Goal: Task Accomplishment & Management: Manage account settings

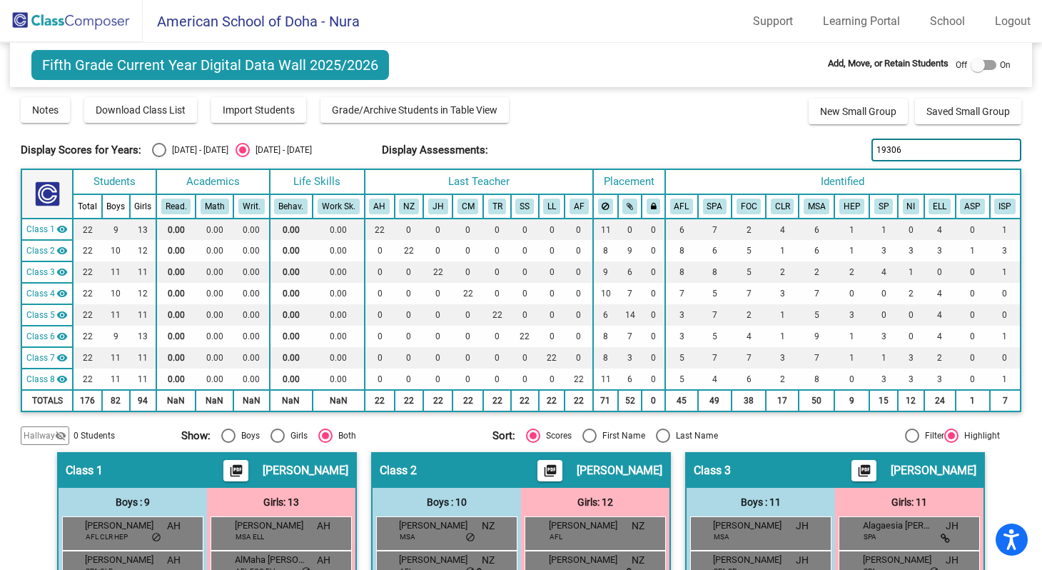
click at [96, 29] on img at bounding box center [71, 21] width 143 height 42
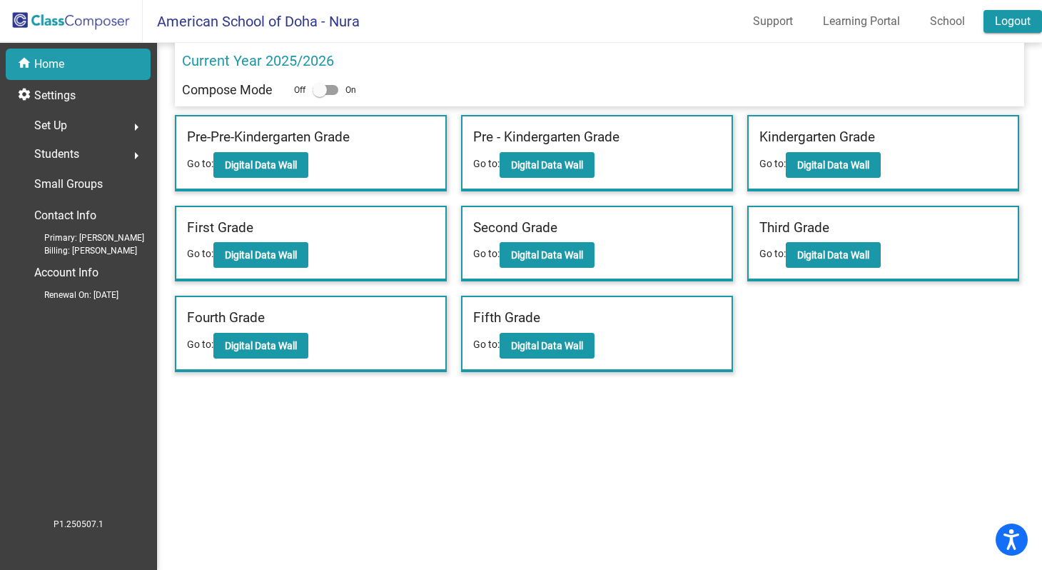
click at [999, 21] on link "Logout" at bounding box center [1013, 21] width 59 height 23
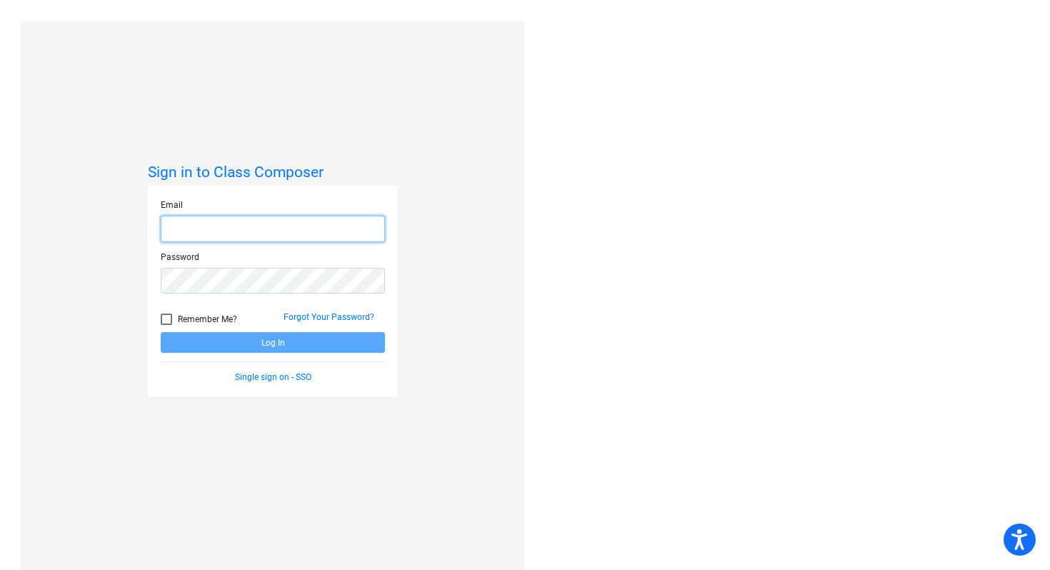
type input "[EMAIL_ADDRESS][DOMAIN_NAME]"
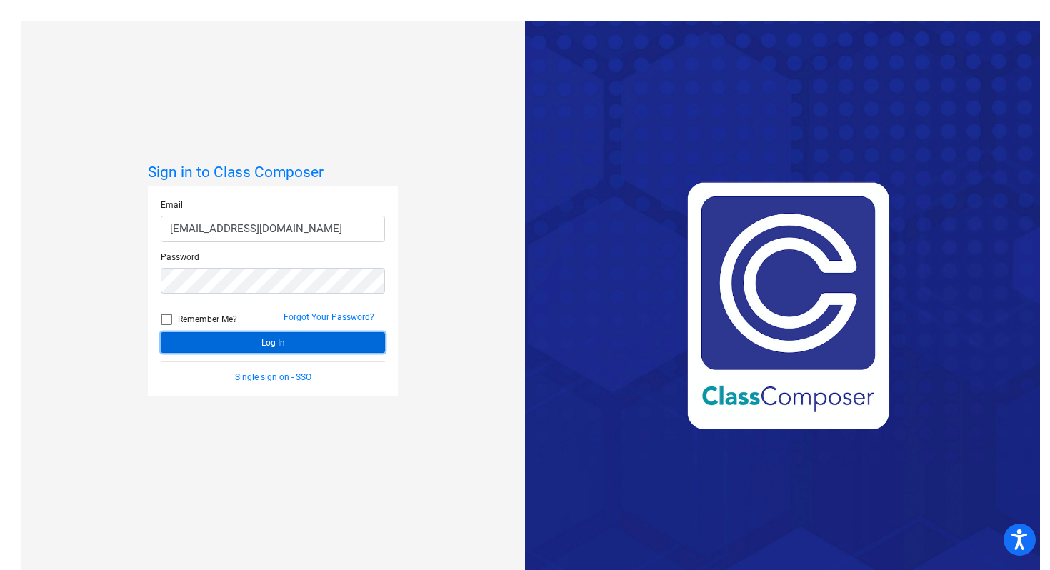
click at [333, 337] on button "Log In" at bounding box center [273, 342] width 224 height 21
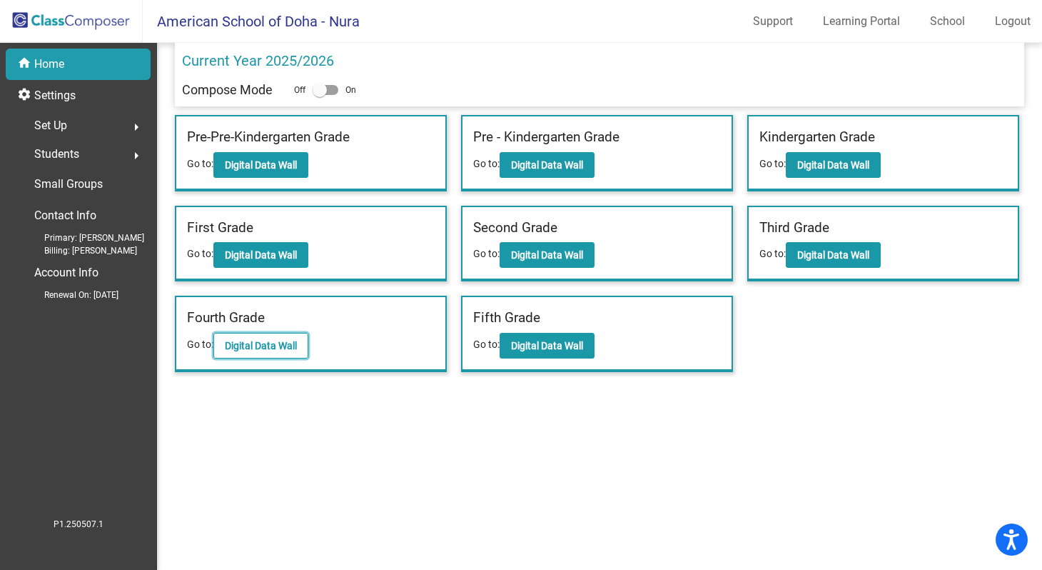
click at [263, 346] on b "Digital Data Wall" at bounding box center [261, 345] width 72 height 11
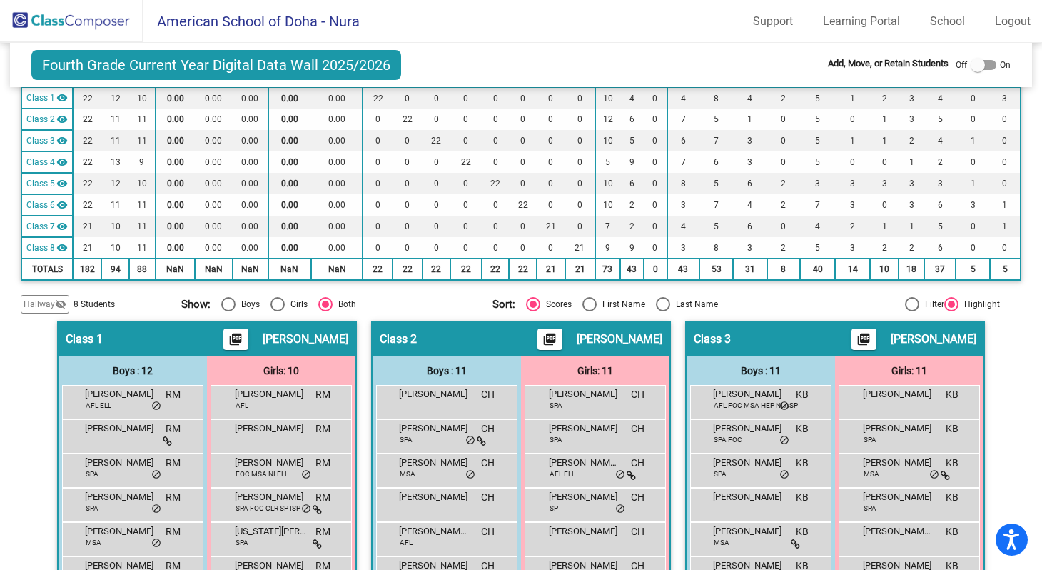
scroll to position [64, 0]
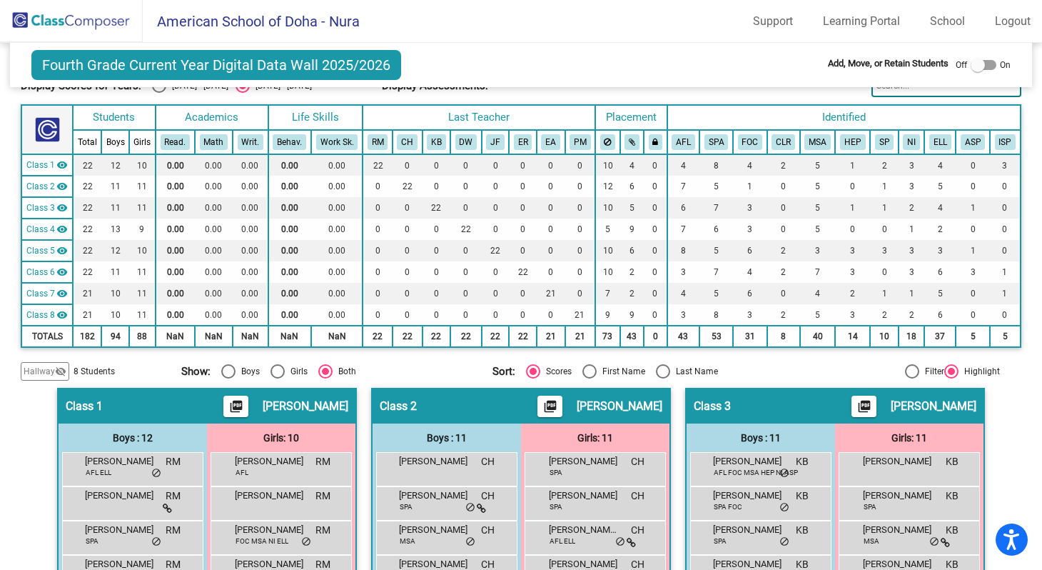
click at [974, 67] on div at bounding box center [978, 65] width 14 height 14
checkbox input "true"
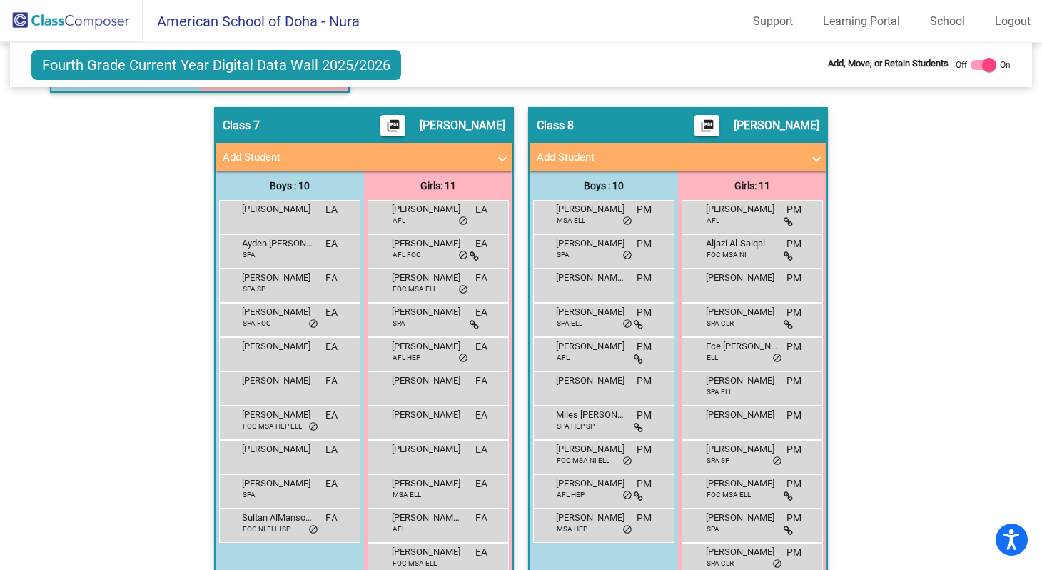
scroll to position [1432, 0]
click at [500, 159] on span at bounding box center [503, 158] width 6 height 16
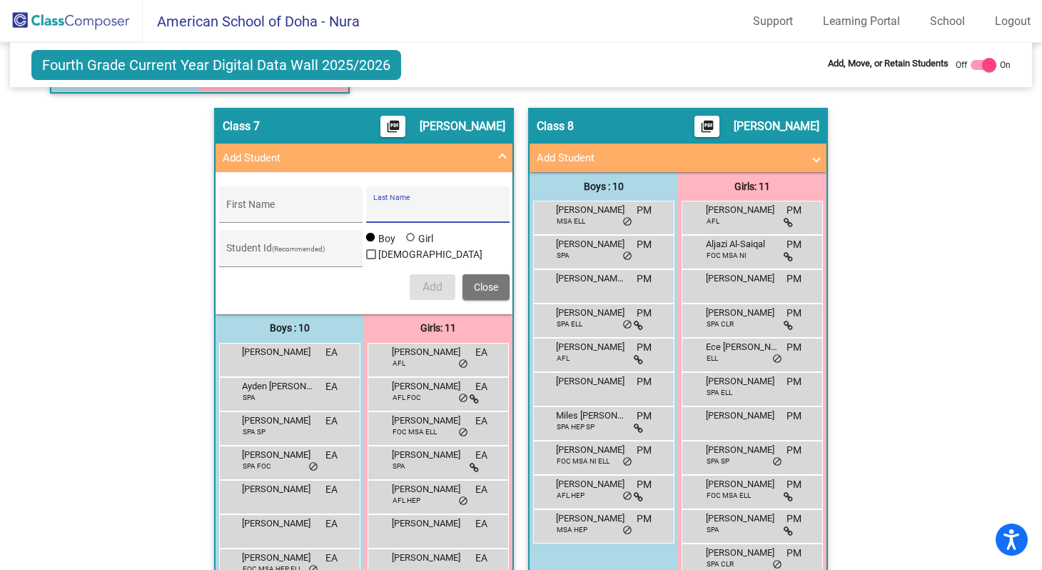
click at [382, 209] on input "Last Name" at bounding box center [437, 209] width 129 height 11
type input "Jiba"
click at [293, 208] on input "First Name" at bounding box center [290, 209] width 129 height 11
type input "[PERSON_NAME]"
click at [391, 211] on input "Jiba" at bounding box center [437, 209] width 129 height 11
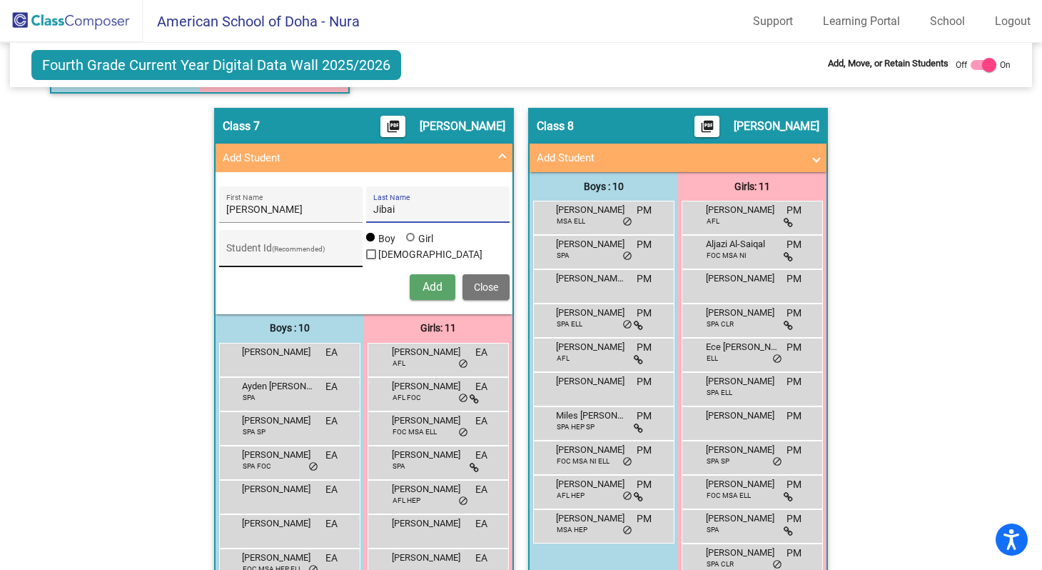
type input "Jibai"
click at [270, 250] on input "Student Id (Recommended)" at bounding box center [290, 253] width 129 height 11
type input "19305"
click at [423, 289] on span "Add" at bounding box center [433, 287] width 20 height 14
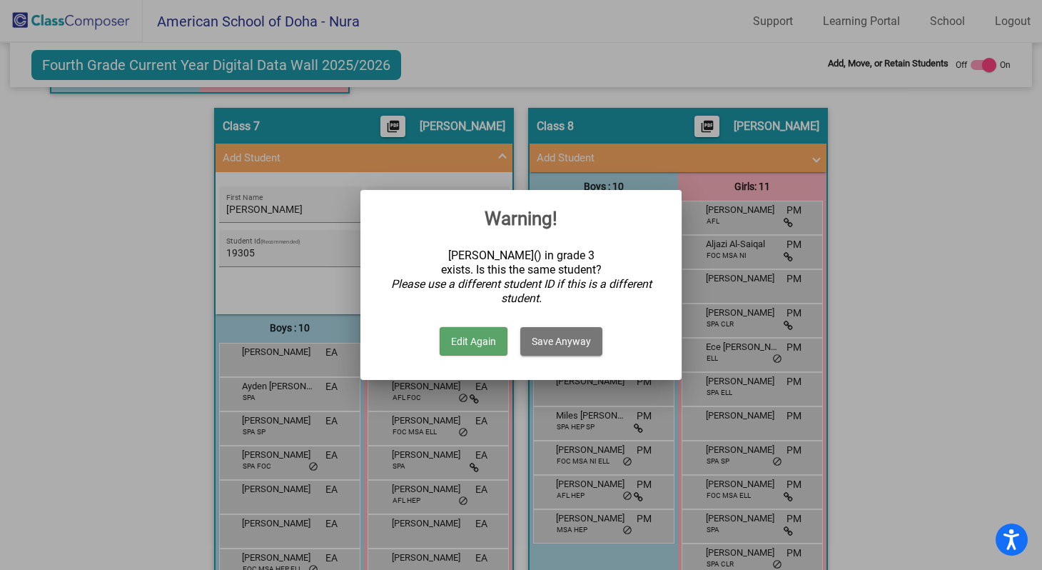
click at [875, 187] on div at bounding box center [521, 285] width 1042 height 570
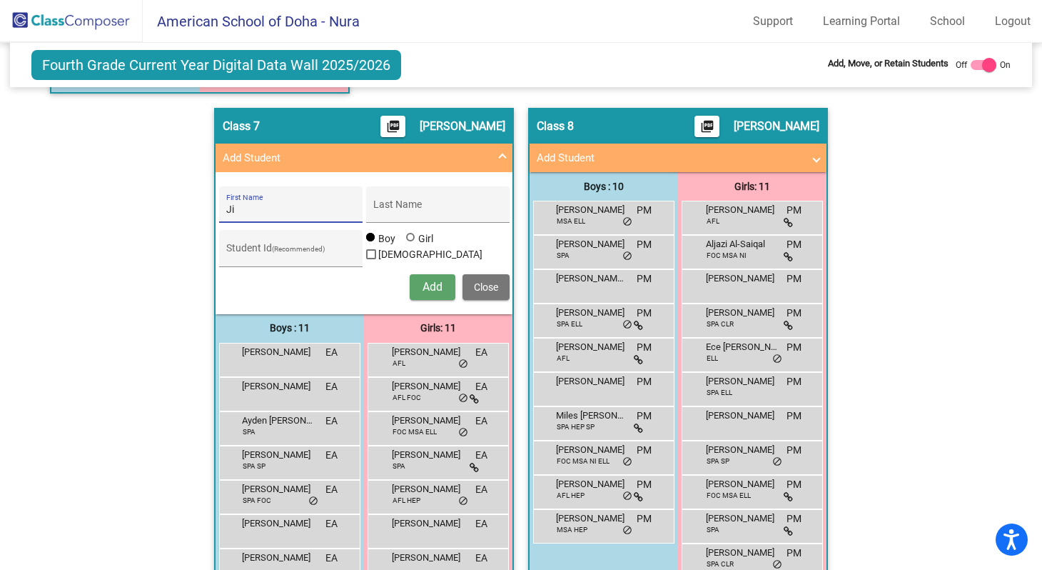
type input "J"
type input "[PERSON_NAME]"
click at [432, 206] on input "Last Name" at bounding box center [437, 209] width 129 height 11
type input "Jibai"
click at [423, 287] on span "Add" at bounding box center [433, 287] width 20 height 14
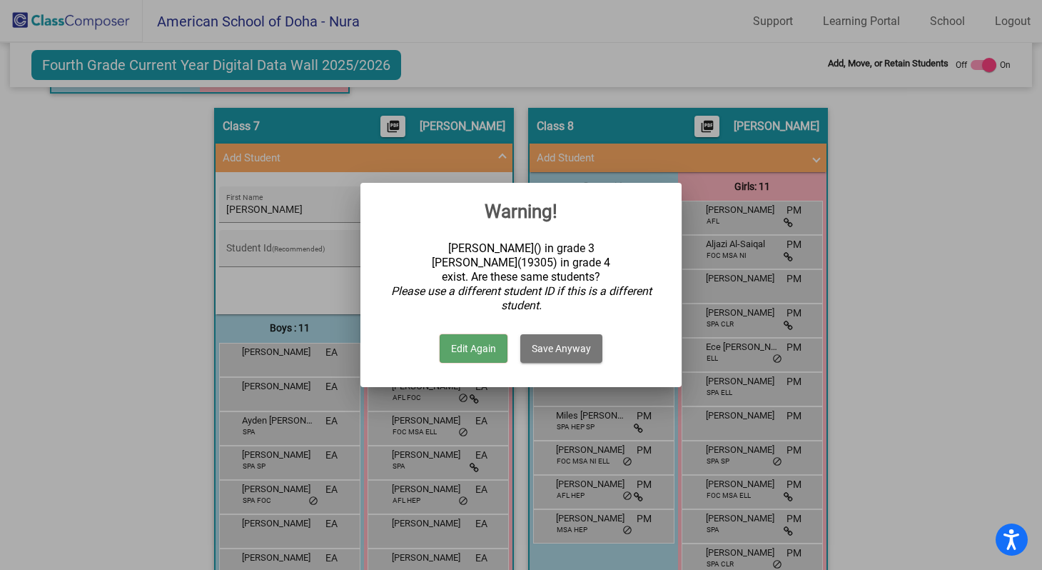
click at [928, 211] on div at bounding box center [521, 285] width 1042 height 570
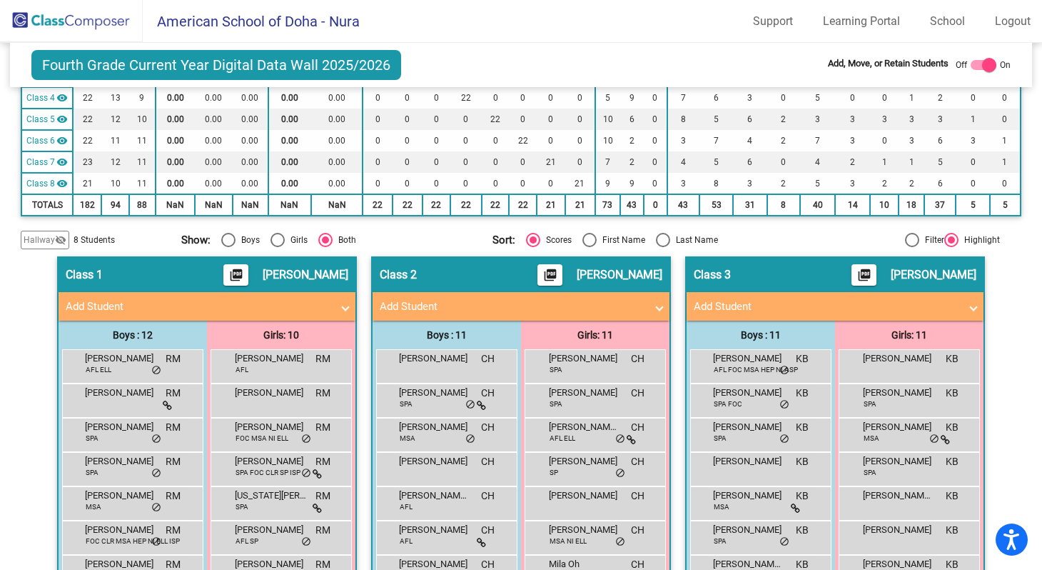
scroll to position [0, 0]
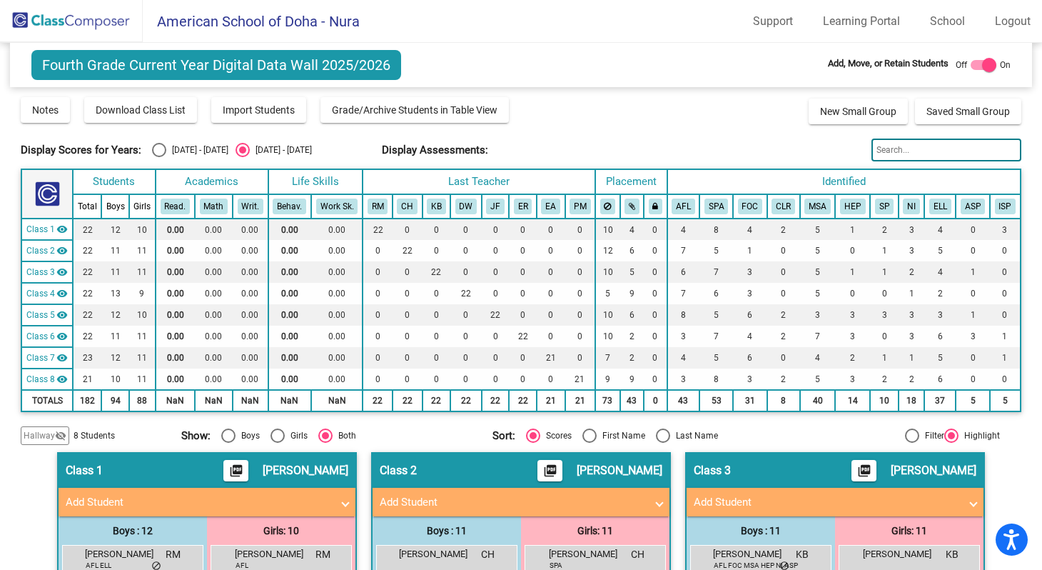
click at [888, 148] on input "text" at bounding box center [947, 150] width 150 height 23
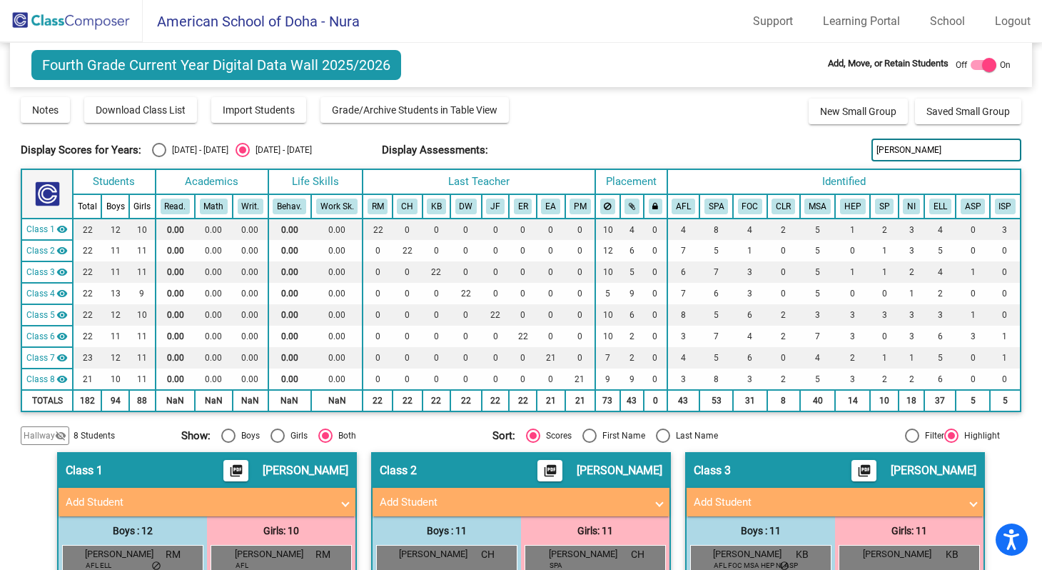
type input "[PERSON_NAME]"
drag, startPoint x: 889, startPoint y: 154, endPoint x: 864, endPoint y: 149, distance: 25.4
click at [864, 149] on div "Display Scores for Years: [DATE] - [DATE] [DATE] - [DATE] Display Assessments: …" at bounding box center [521, 150] width 1001 height 23
type input "Jibai"
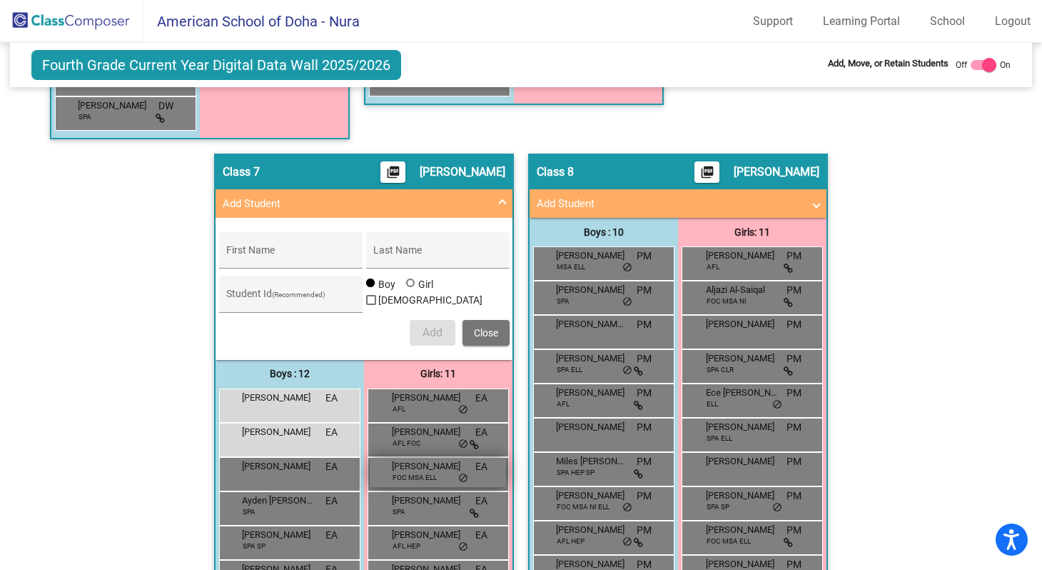
scroll to position [1315, 0]
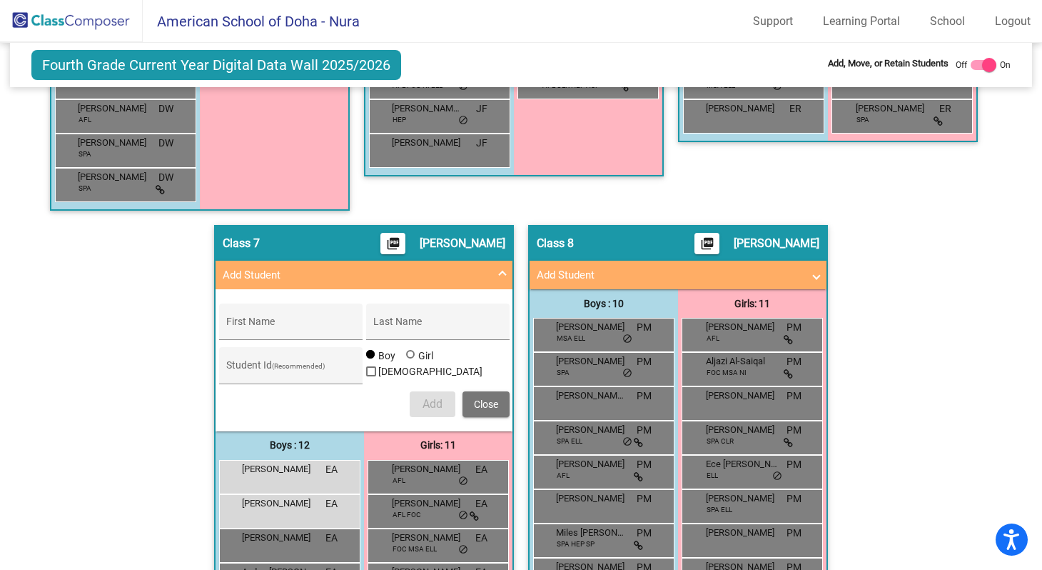
click at [478, 403] on span "Close" at bounding box center [486, 403] width 24 height 11
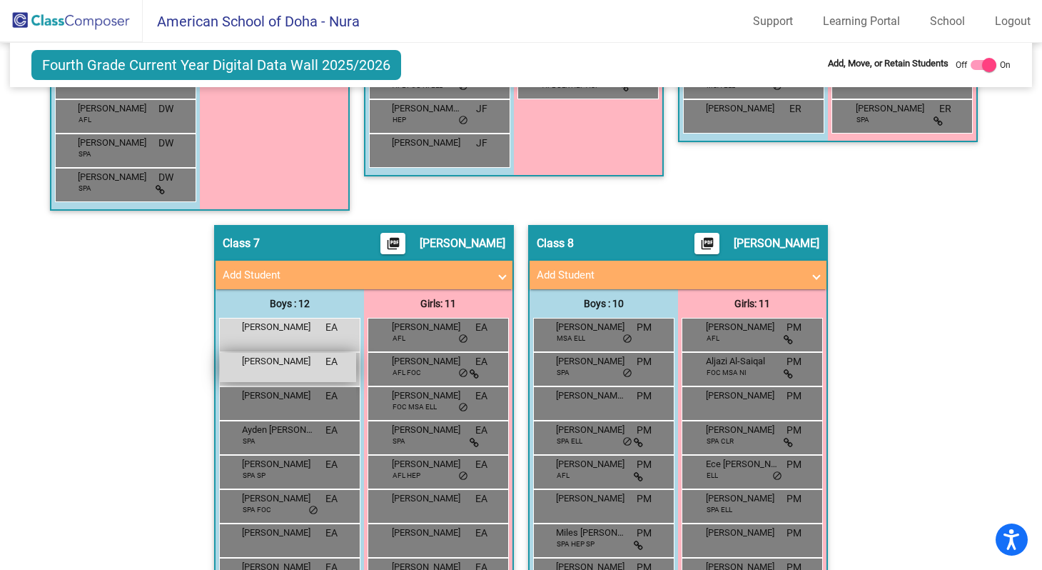
click at [266, 373] on div "[PERSON_NAME] EA lock do_not_disturb_alt" at bounding box center [288, 367] width 136 height 29
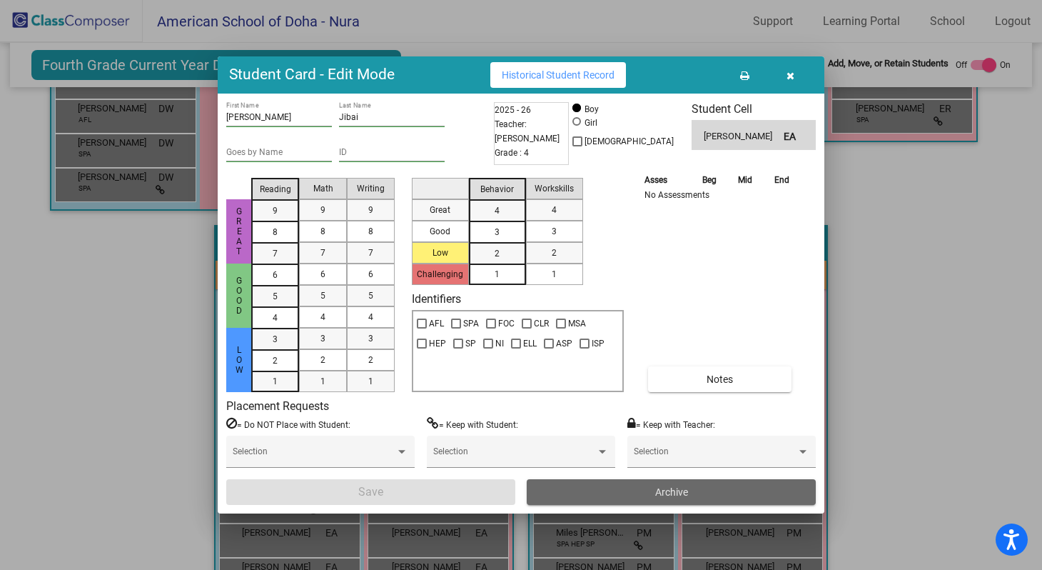
click at [676, 490] on span "Archive" at bounding box center [671, 491] width 33 height 11
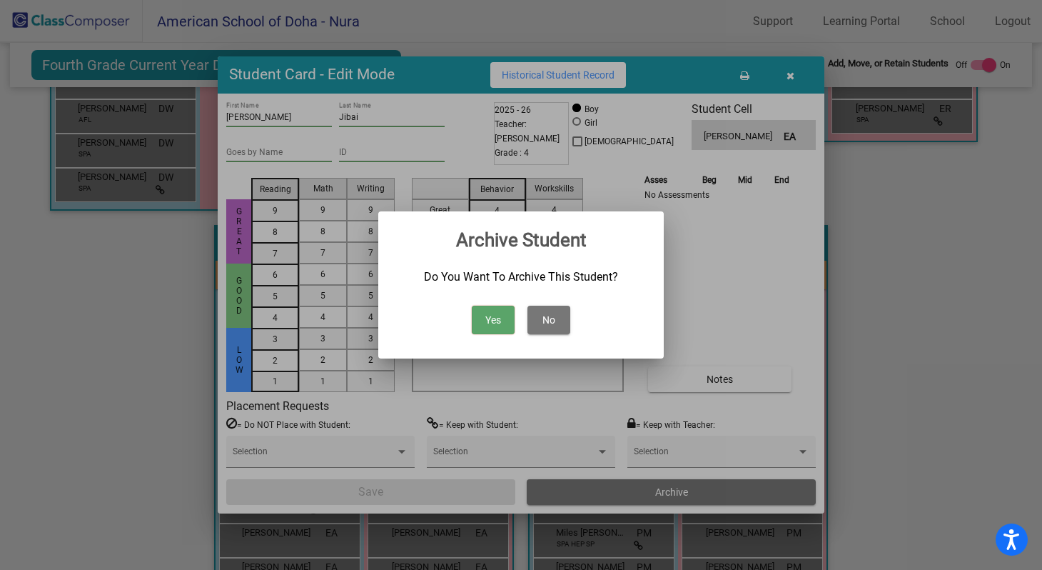
click at [491, 324] on button "Yes" at bounding box center [493, 320] width 43 height 29
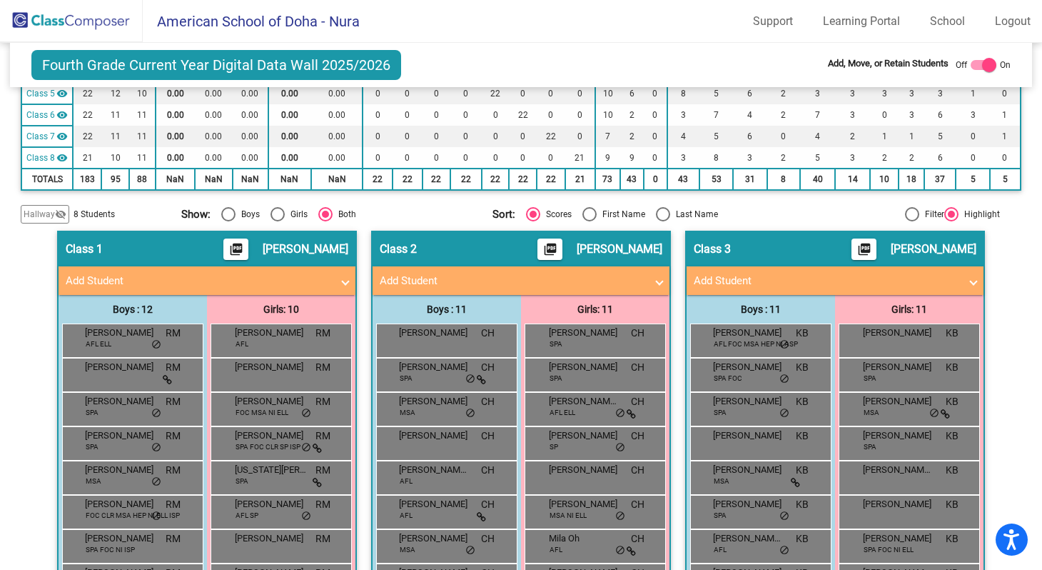
scroll to position [220, 0]
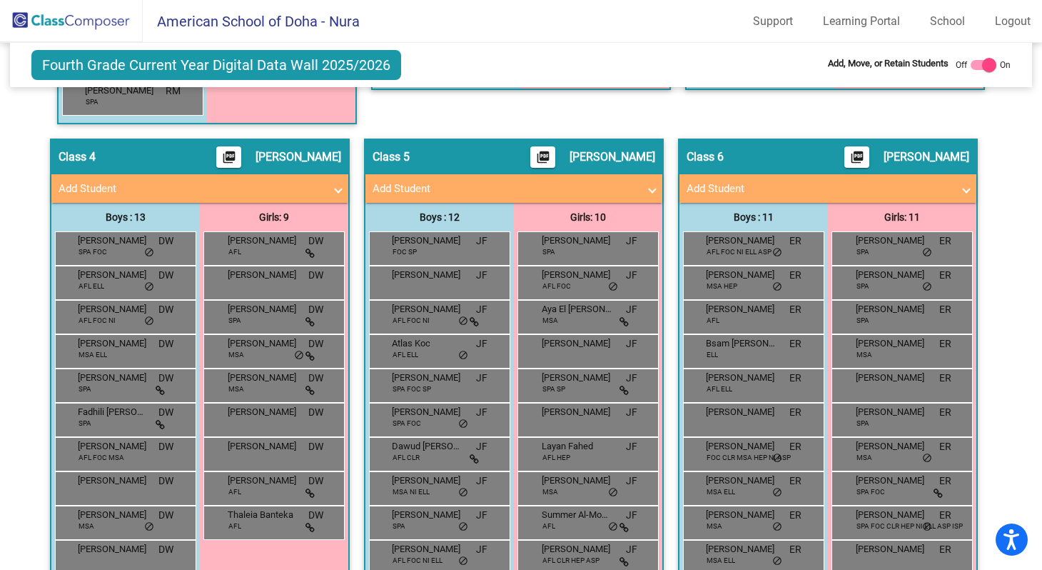
scroll to position [840, 0]
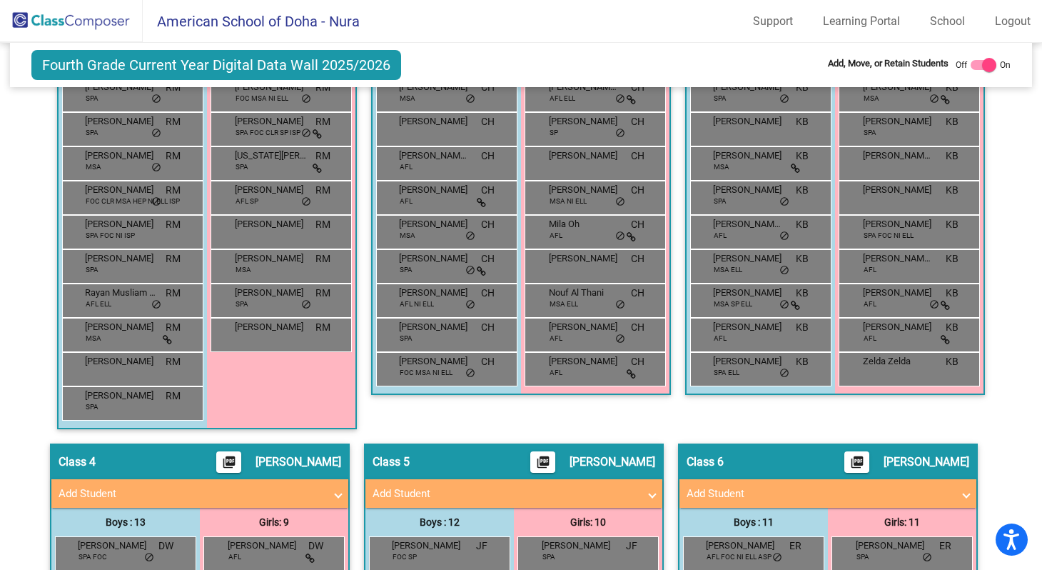
scroll to position [501, 0]
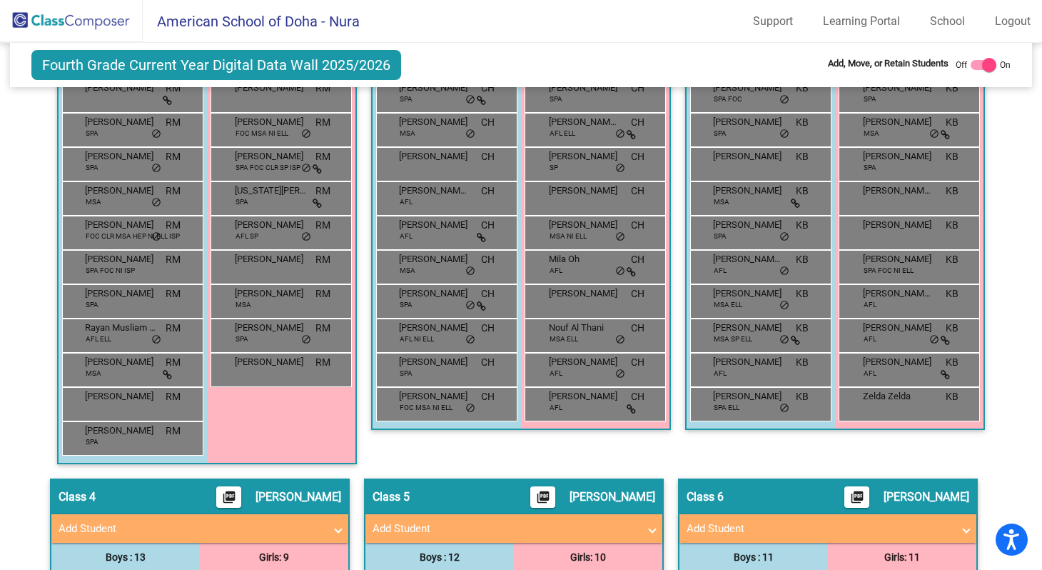
click at [96, 24] on img at bounding box center [71, 21] width 143 height 42
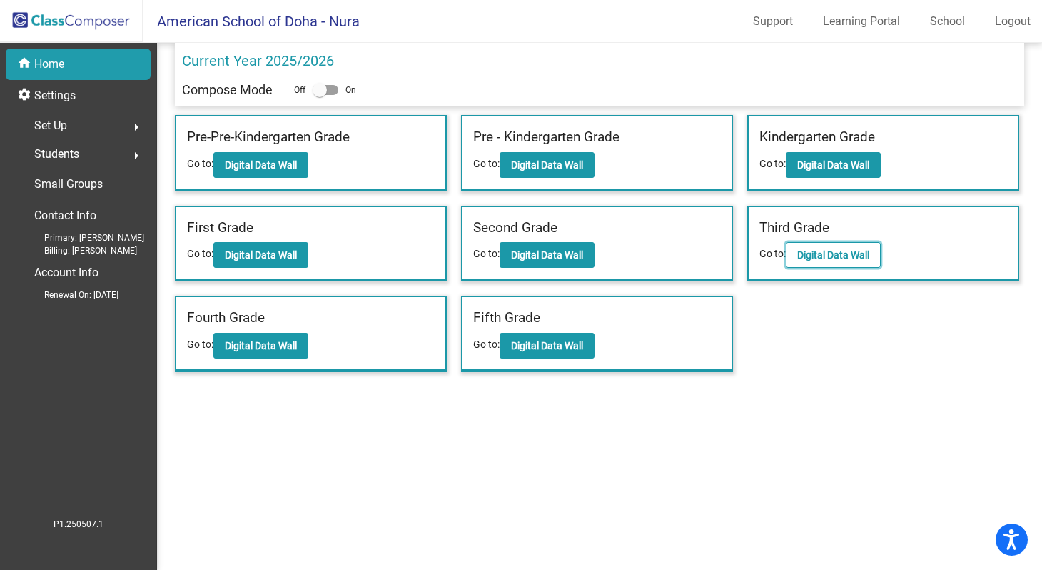
click at [820, 255] on b "Digital Data Wall" at bounding box center [834, 254] width 72 height 11
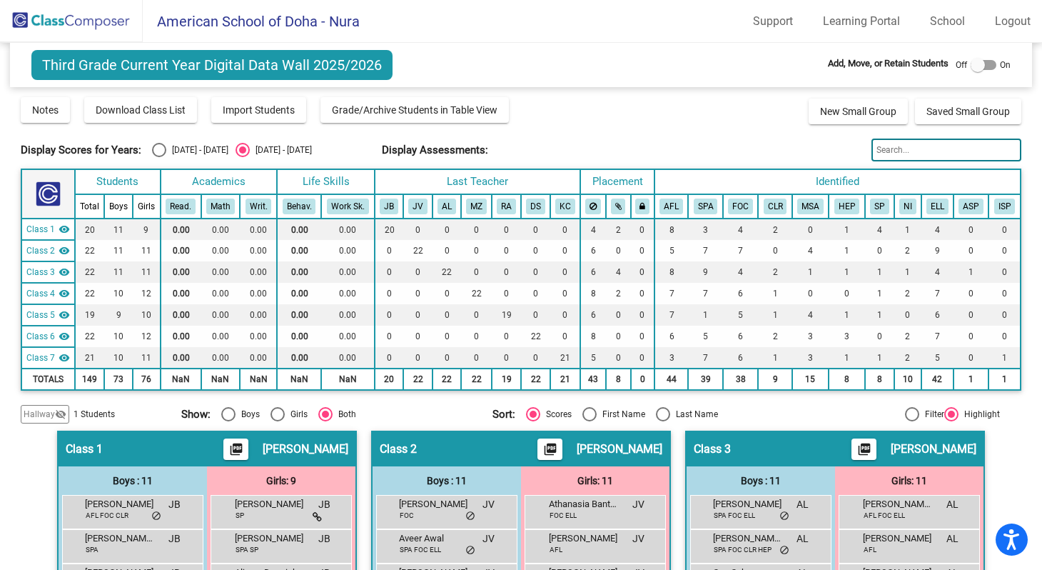
click at [24, 16] on img at bounding box center [71, 21] width 143 height 42
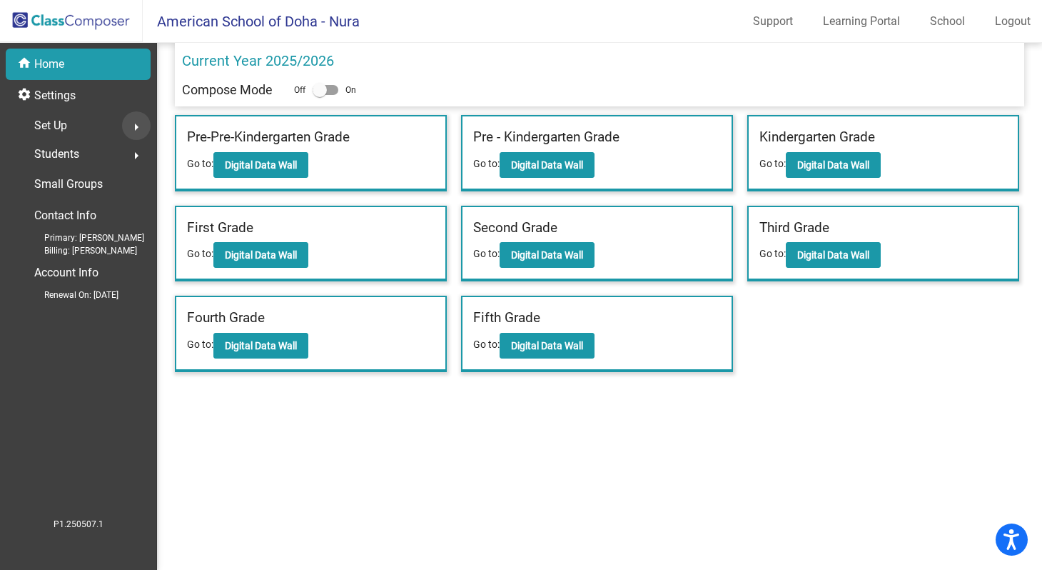
click at [131, 126] on mat-icon "arrow_right" at bounding box center [136, 127] width 17 height 17
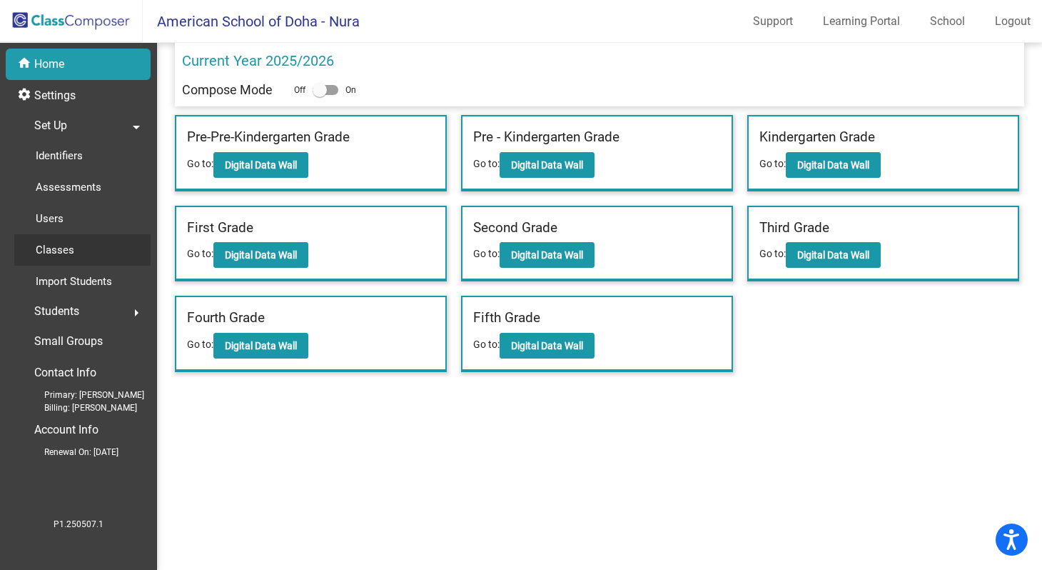
click at [68, 251] on p "Classes" at bounding box center [55, 249] width 39 height 17
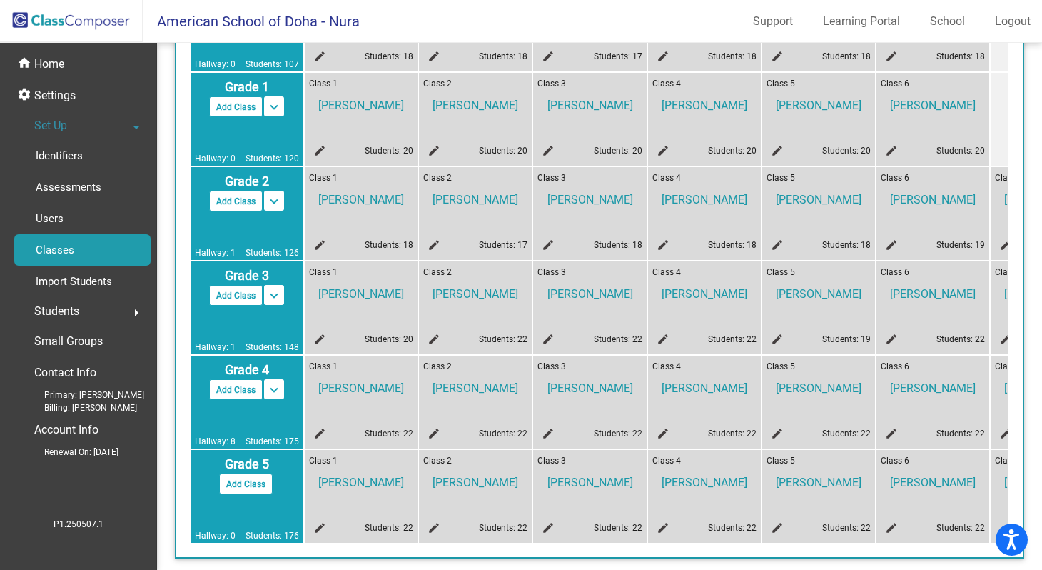
scroll to position [389, 0]
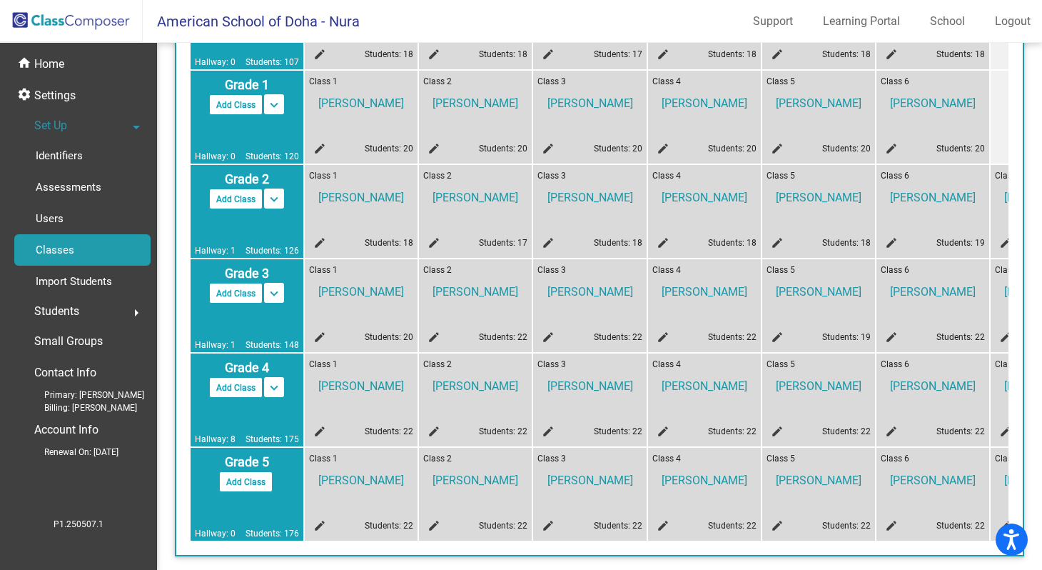
click at [438, 338] on mat-icon "edit" at bounding box center [431, 339] width 17 height 17
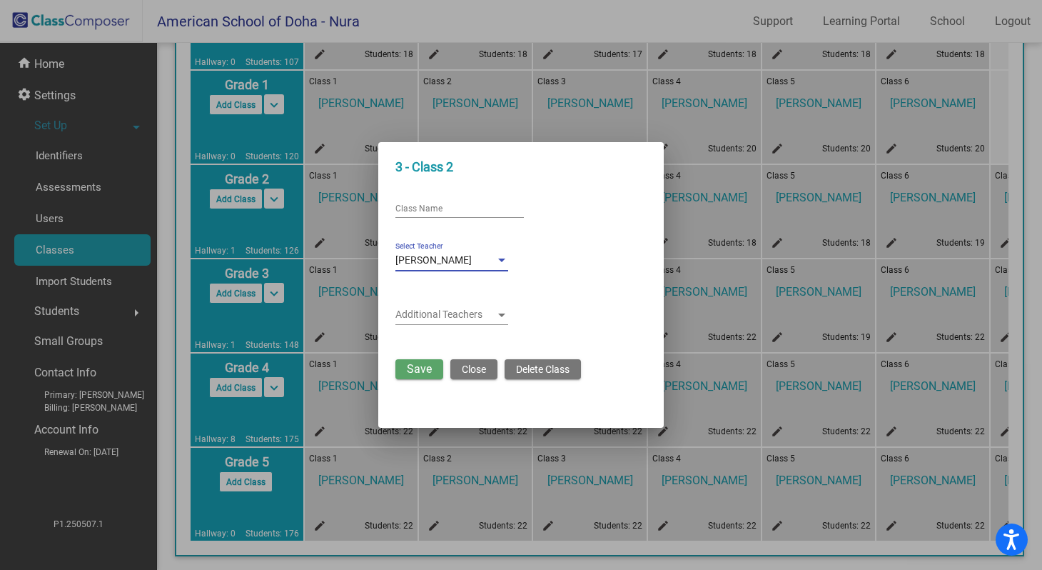
click at [503, 261] on div at bounding box center [501, 260] width 7 height 4
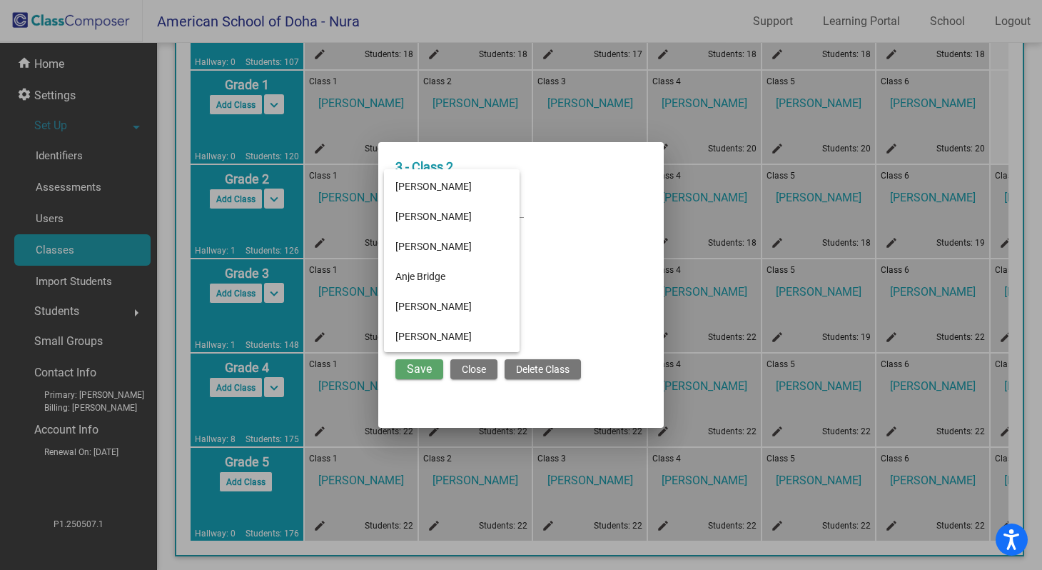
scroll to position [51, 0]
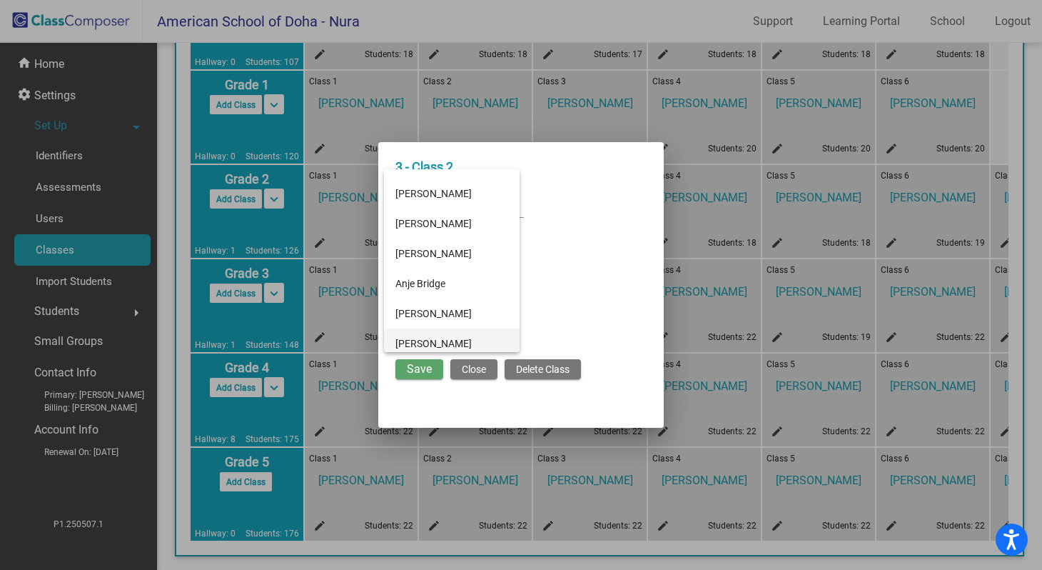
click at [473, 341] on span "[PERSON_NAME]" at bounding box center [452, 343] width 113 height 30
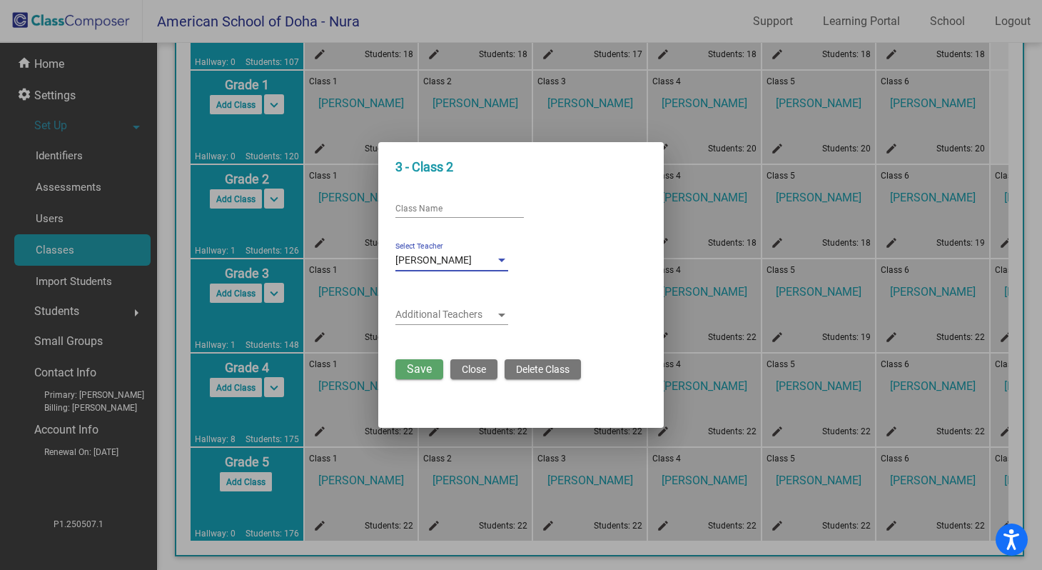
scroll to position [57, 0]
click at [418, 375] on span "Save" at bounding box center [419, 369] width 25 height 14
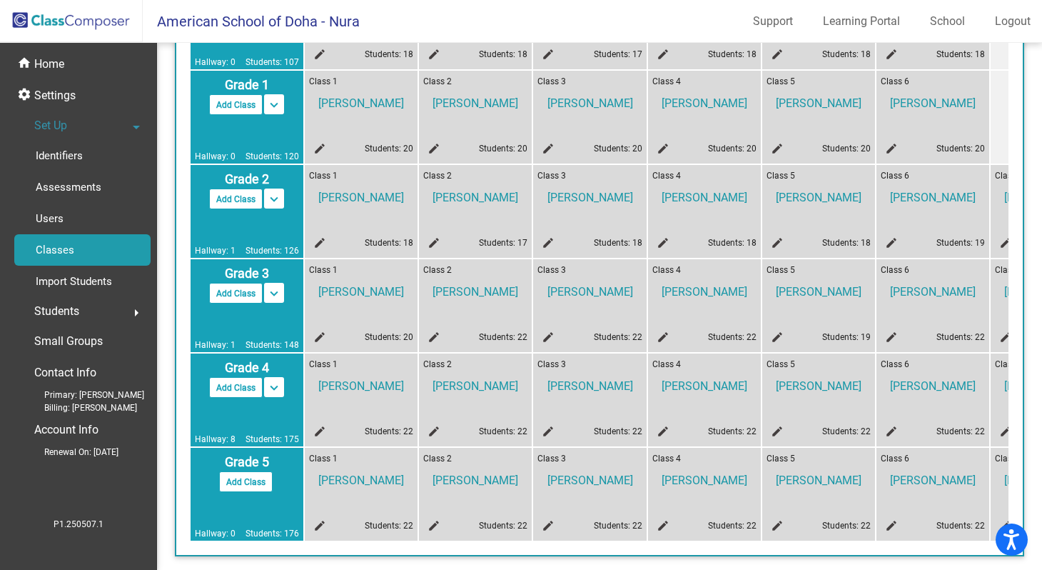
click at [548, 338] on mat-icon "edit" at bounding box center [546, 339] width 17 height 17
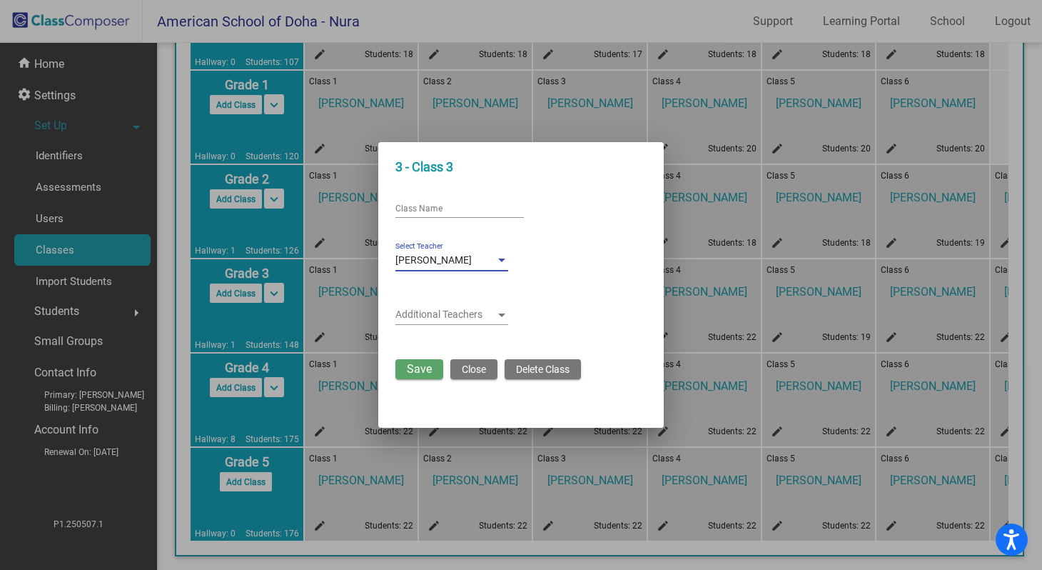
click at [503, 262] on div at bounding box center [501, 260] width 7 height 4
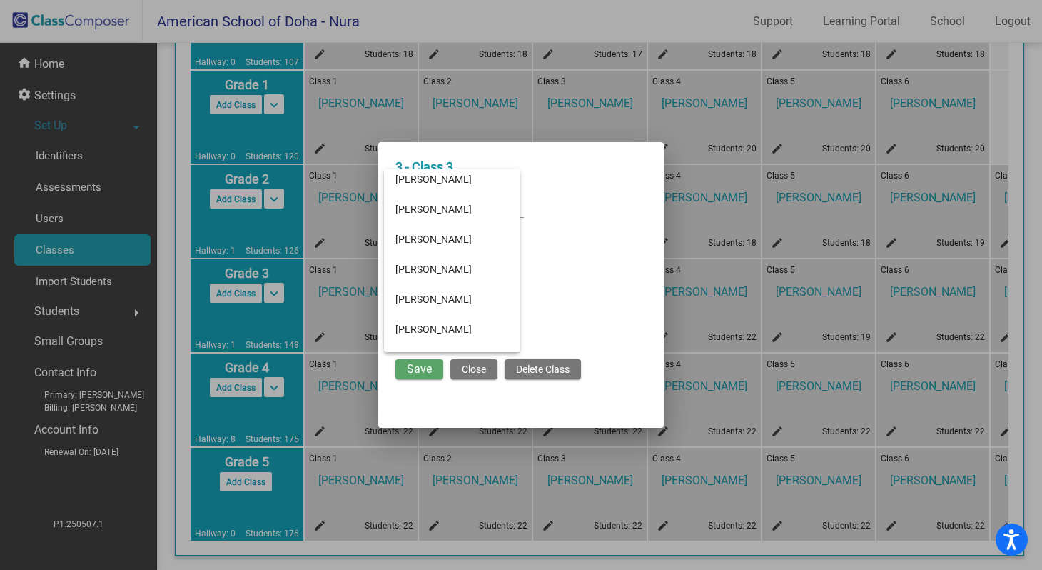
scroll to position [1142, 0]
click at [494, 243] on span "[PERSON_NAME]" at bounding box center [452, 242] width 113 height 30
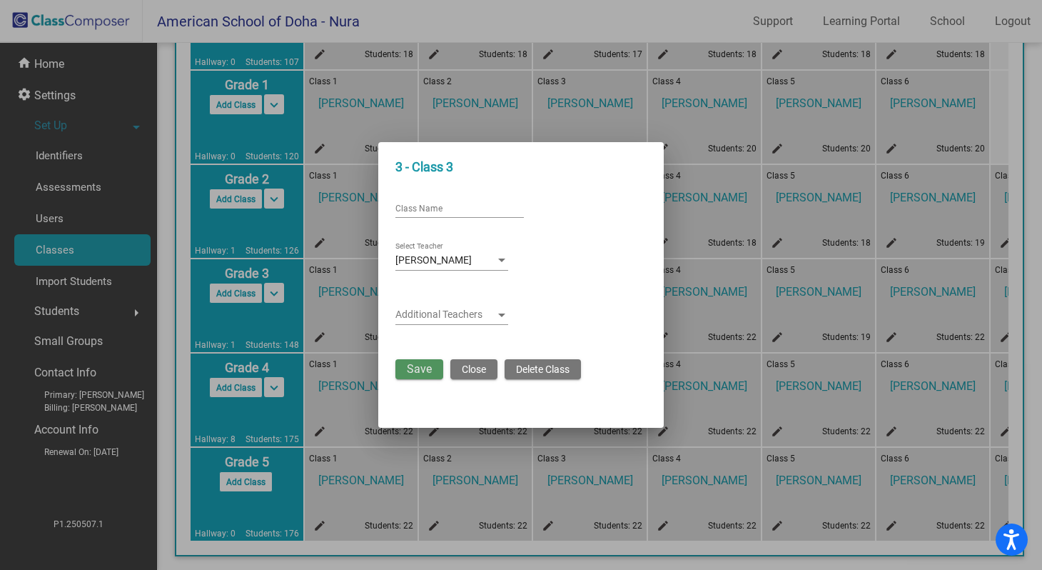
click at [428, 371] on span "Save" at bounding box center [419, 369] width 25 height 14
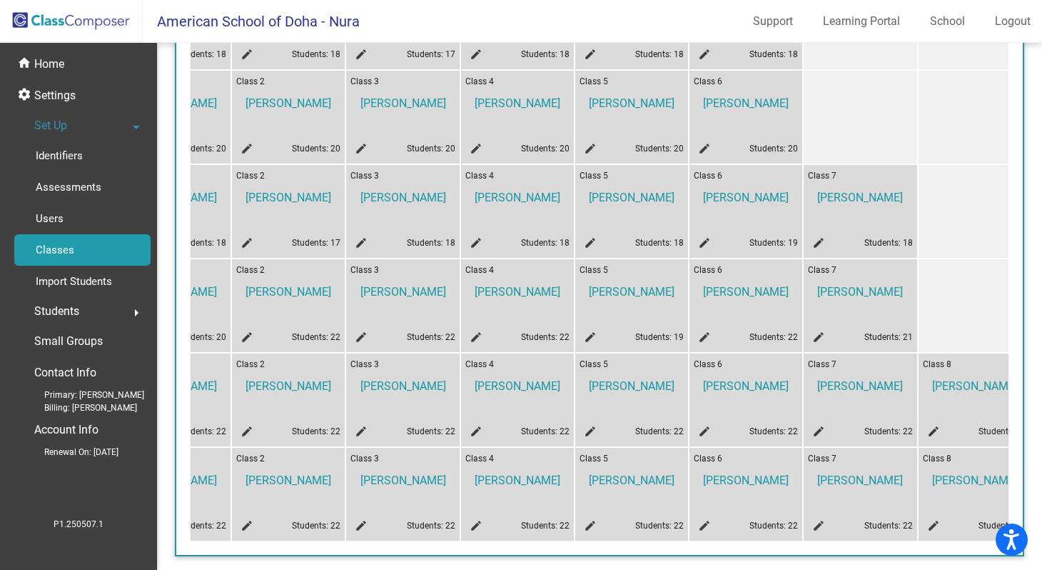
scroll to position [0, 186]
click at [481, 337] on mat-icon "edit" at bounding box center [475, 339] width 17 height 17
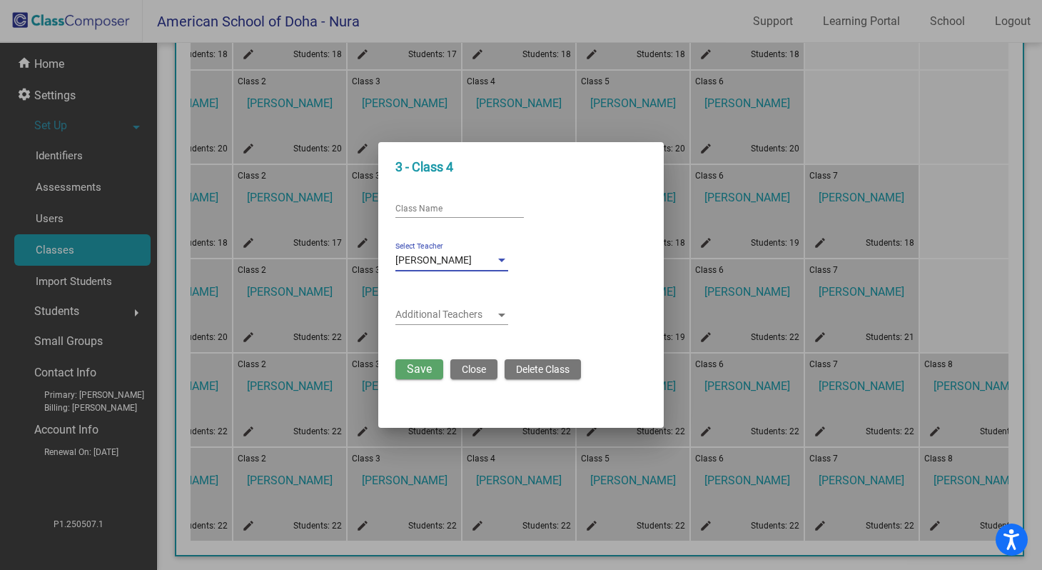
click at [503, 262] on div at bounding box center [501, 260] width 7 height 4
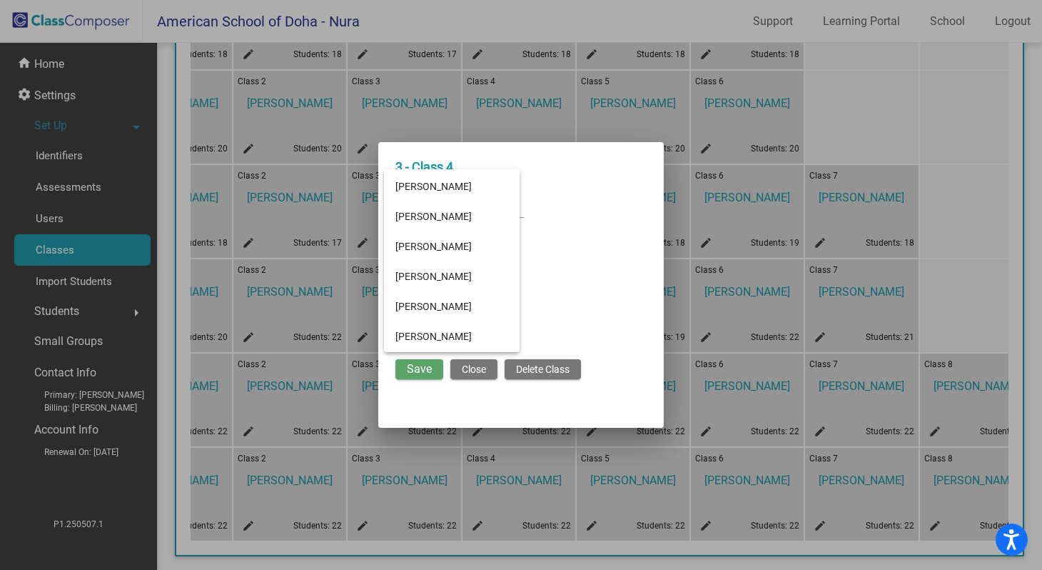
scroll to position [870, 0]
click at [445, 305] on span "[PERSON_NAME]" at bounding box center [452, 304] width 113 height 30
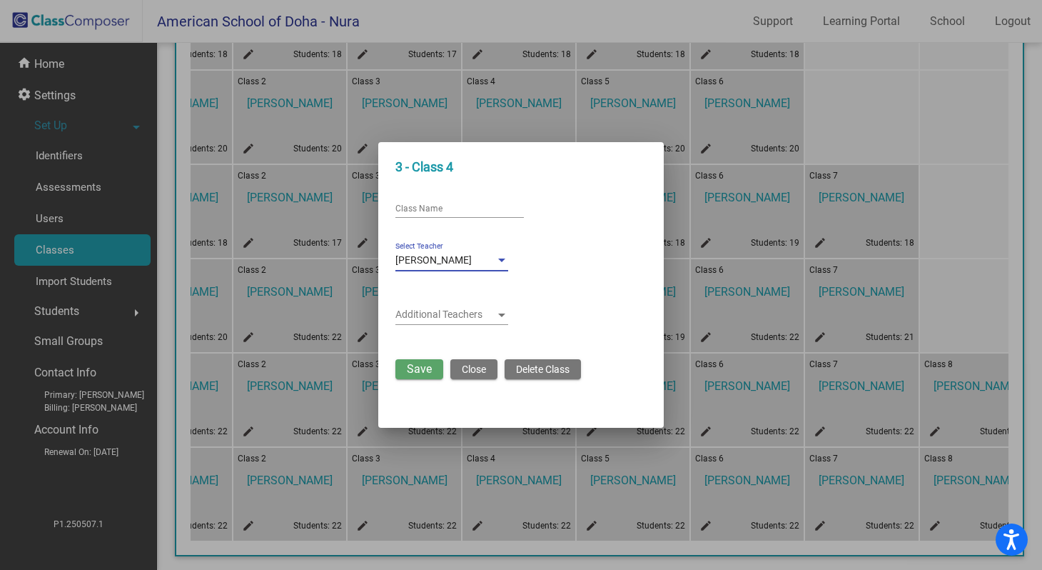
click at [421, 371] on span "Save" at bounding box center [419, 369] width 25 height 14
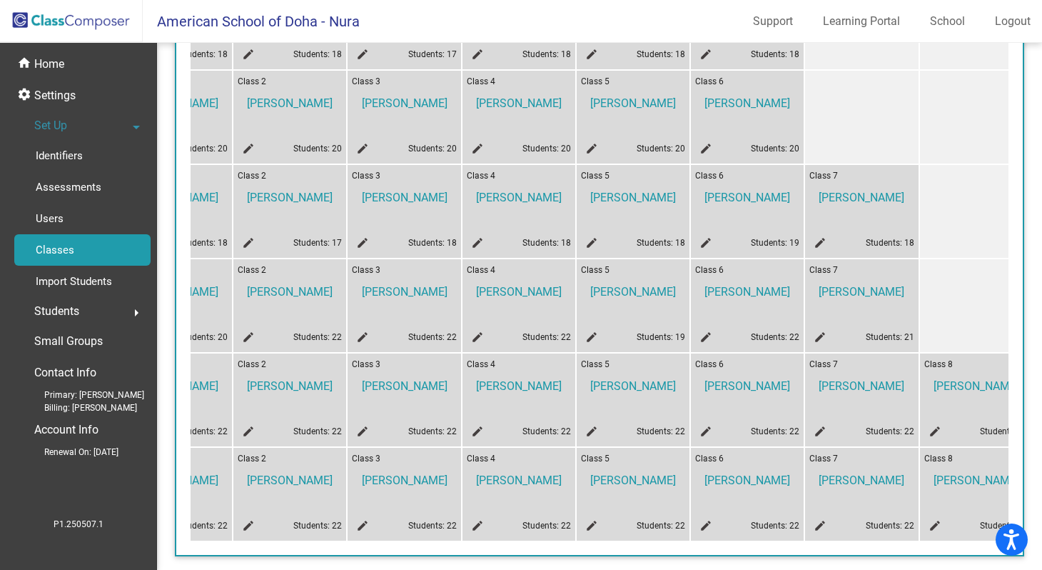
scroll to position [0, 0]
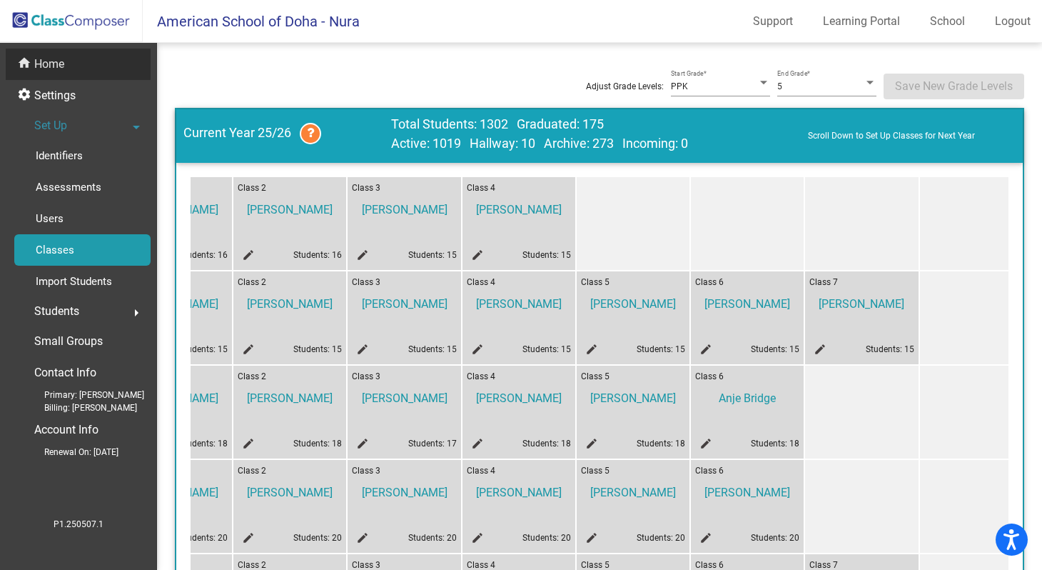
click at [58, 65] on p "Home" at bounding box center [49, 64] width 30 height 17
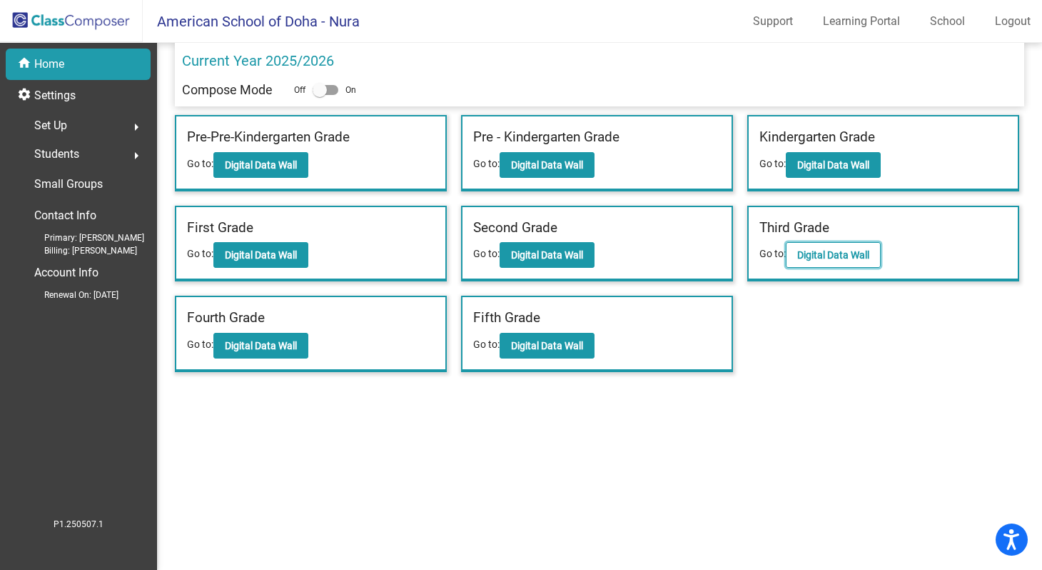
click at [807, 251] on b "Digital Data Wall" at bounding box center [834, 254] width 72 height 11
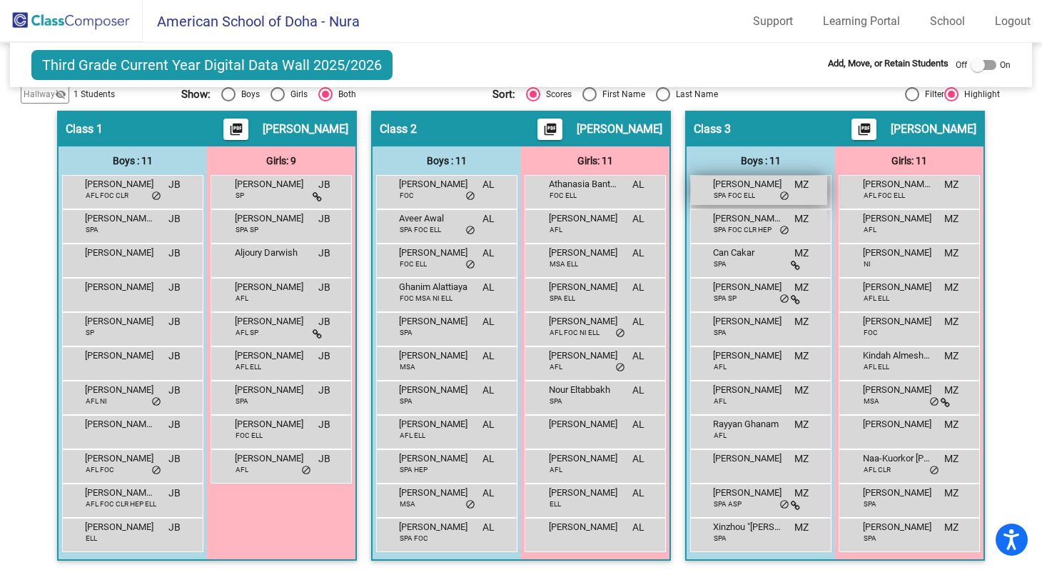
scroll to position [319, 0]
